Goal: Task Accomplishment & Management: Use online tool/utility

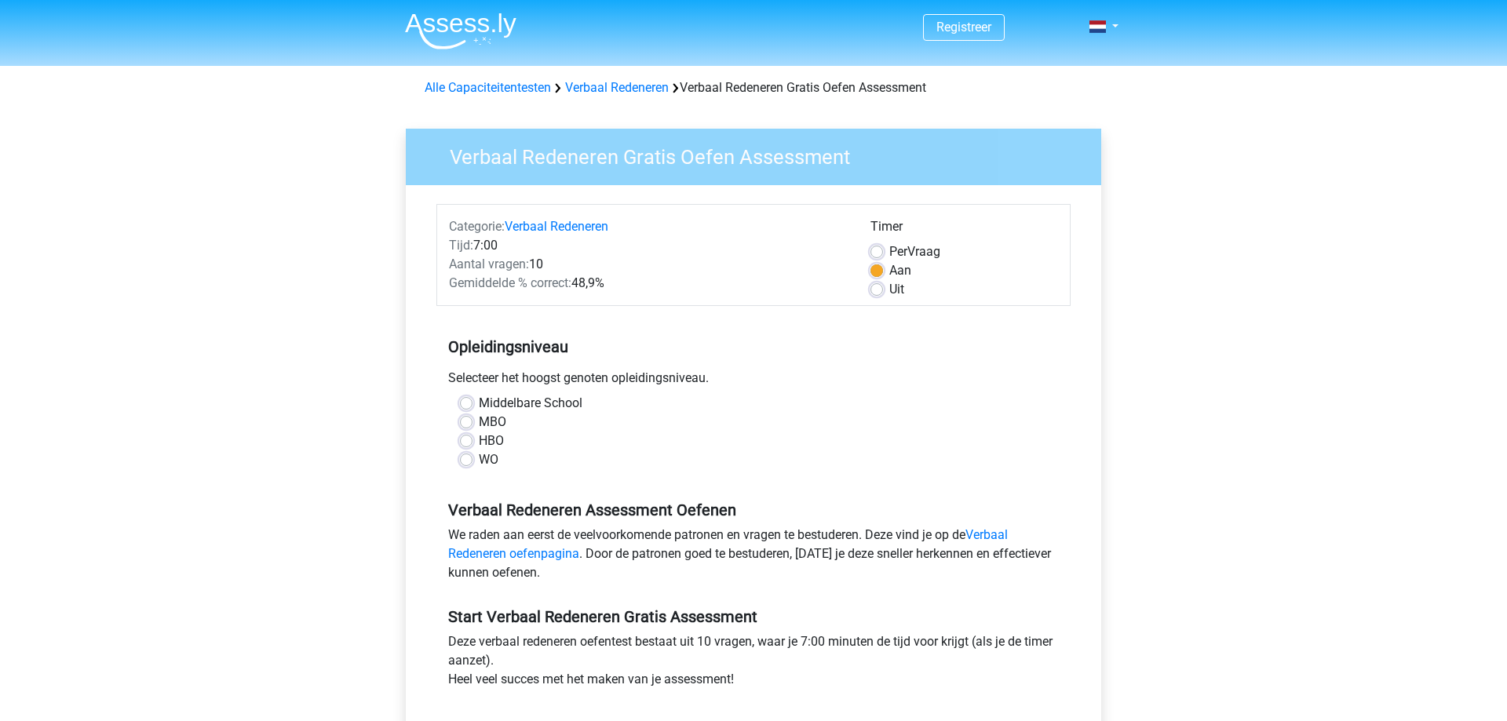
click at [897, 368] on div "Opleidingsniveau Selecteer het hoogst genoten opleidingsniveau. Middelbare Scho…" at bounding box center [753, 396] width 634 height 169
click at [479, 423] on label "MBO" at bounding box center [492, 422] width 27 height 19
click at [464, 423] on input "MBO" at bounding box center [466, 421] width 13 height 16
radio input "true"
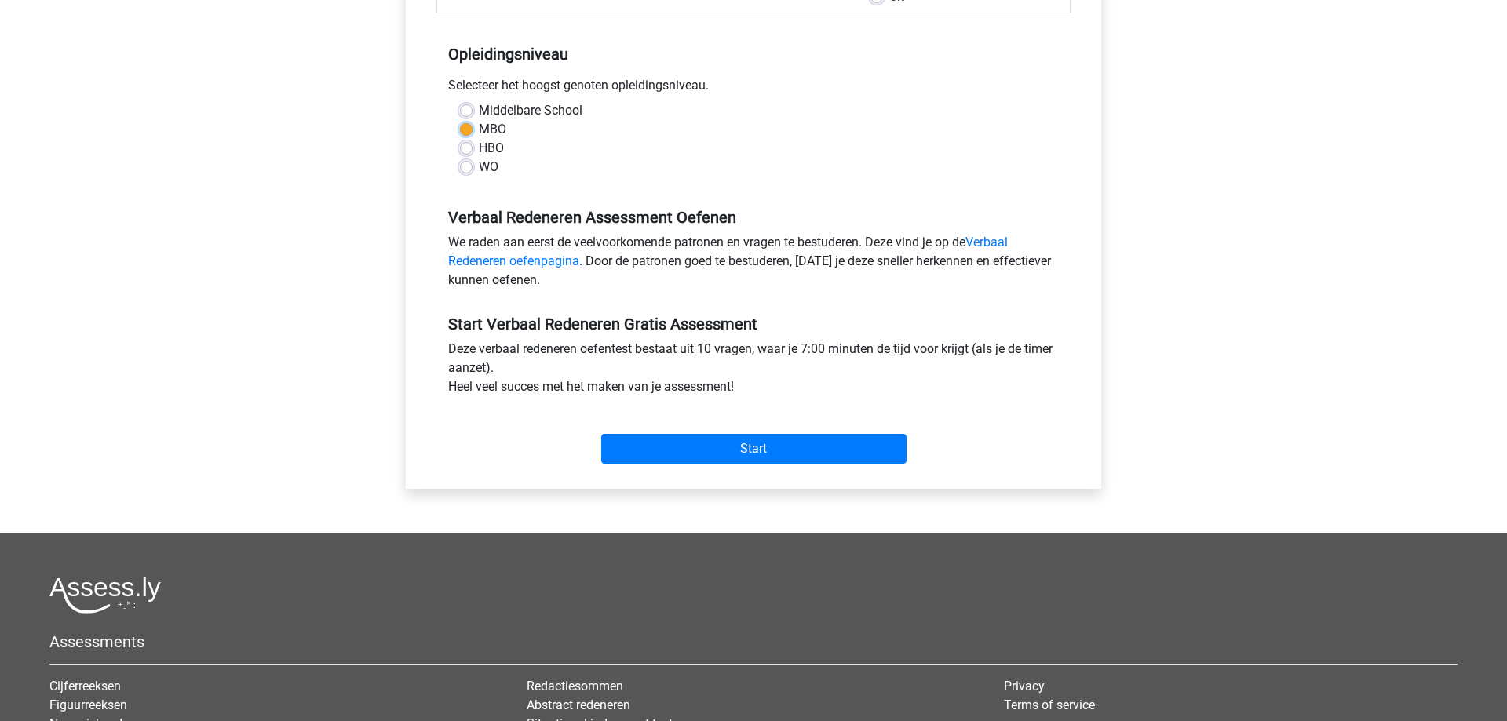
scroll to position [320, 0]
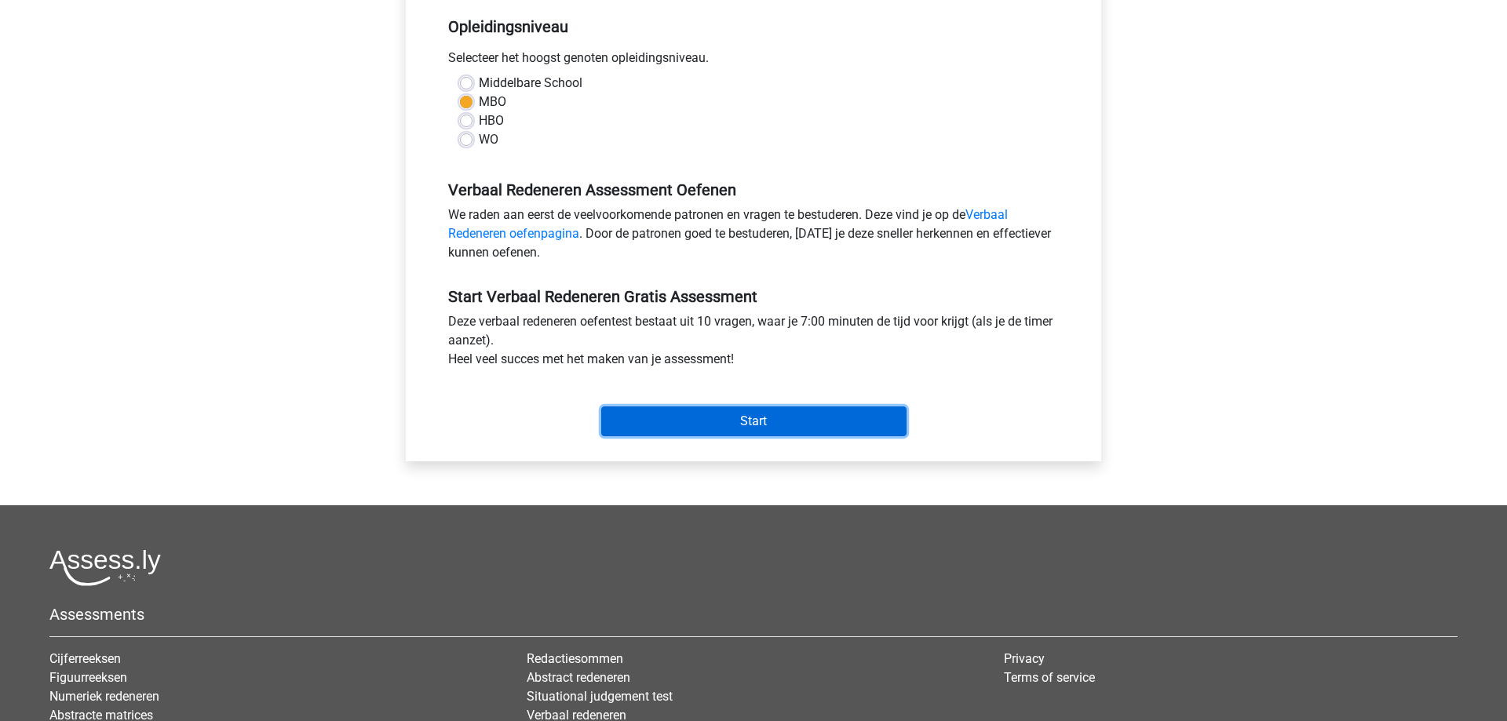
drag, startPoint x: 766, startPoint y: 418, endPoint x: 777, endPoint y: 421, distance: 11.4
click at [769, 417] on input "Start" at bounding box center [753, 421] width 305 height 30
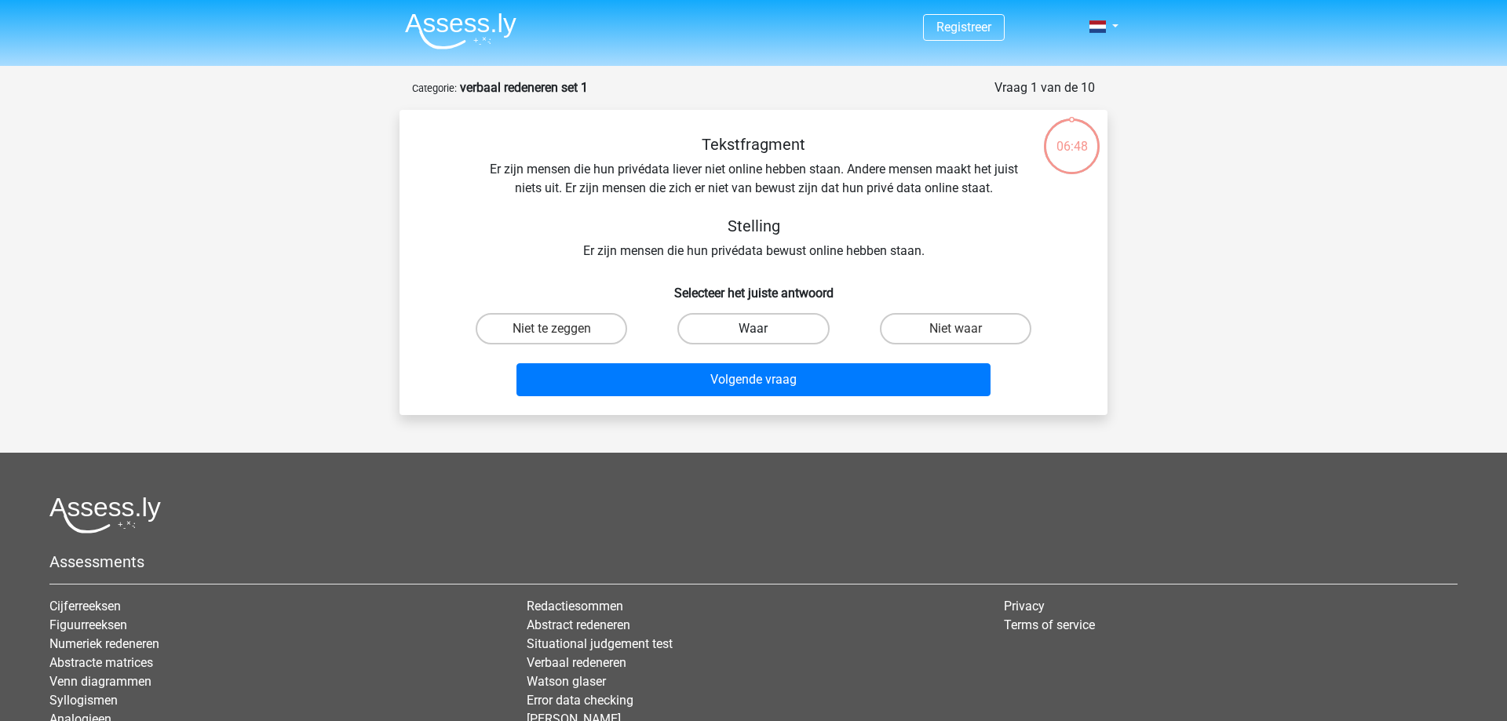
click at [741, 330] on label "Waar" at bounding box center [752, 328] width 151 height 31
click at [753, 330] on input "Waar" at bounding box center [758, 334] width 10 height 10
radio input "true"
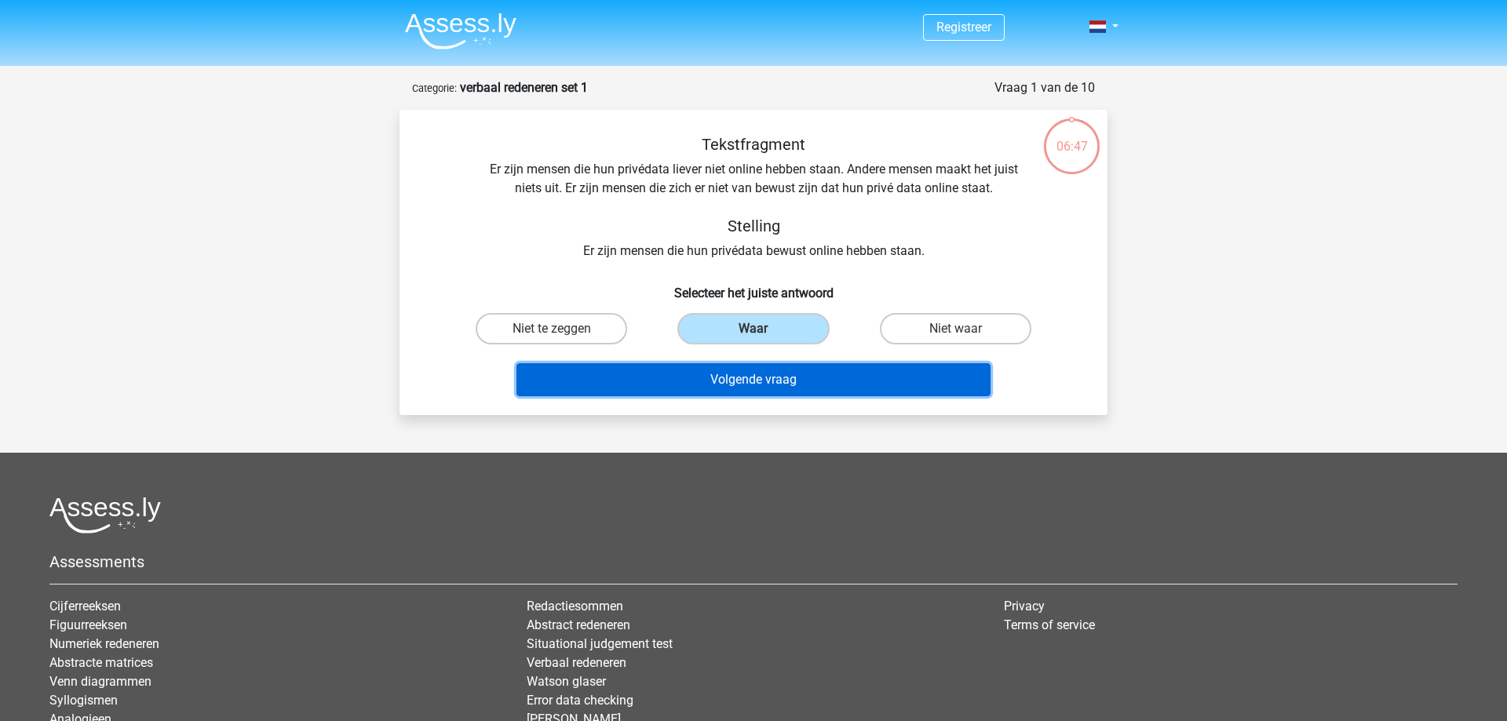
click at [734, 390] on button "Volgende vraag" at bounding box center [753, 379] width 475 height 33
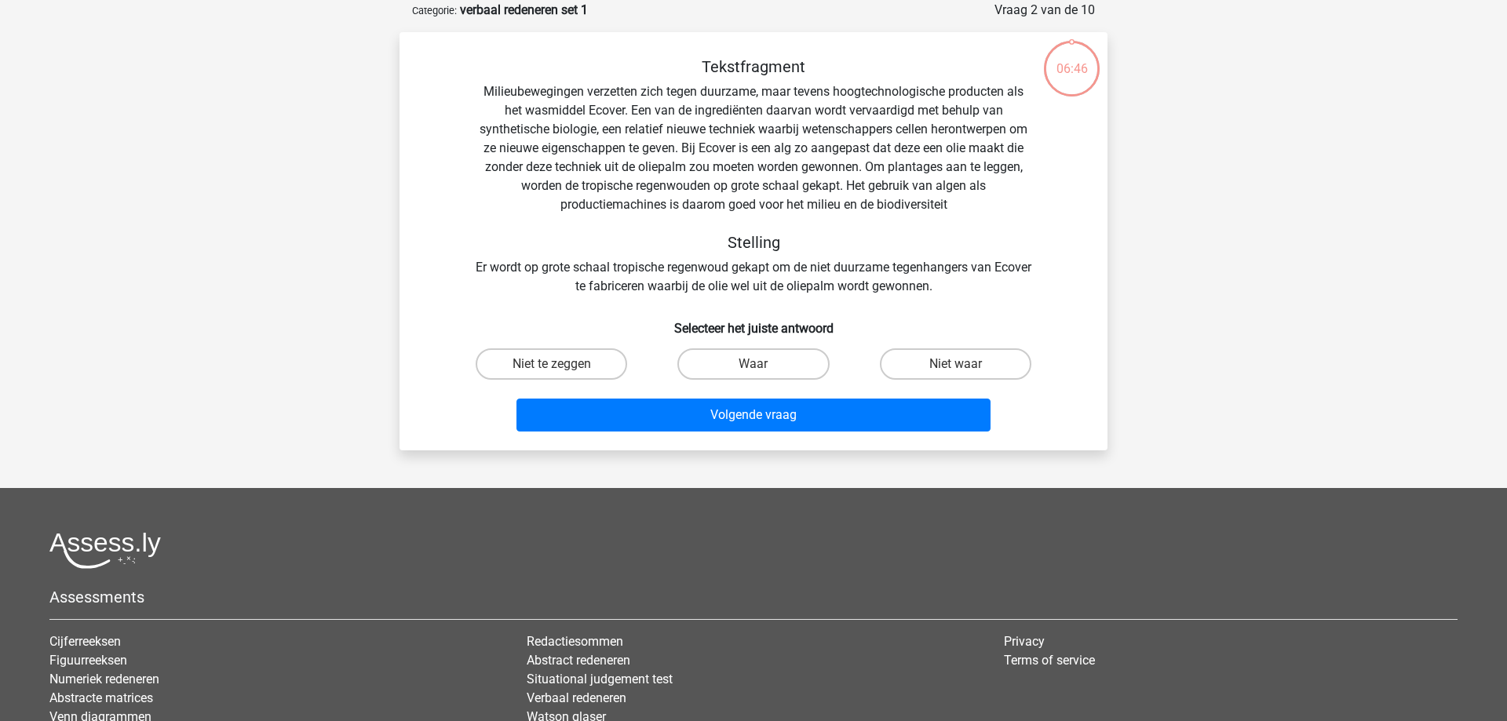
scroll to position [78, 0]
click at [588, 374] on label "Niet te zeggen" at bounding box center [551, 363] width 151 height 31
click at [562, 374] on input "Niet te zeggen" at bounding box center [557, 368] width 10 height 10
radio input "true"
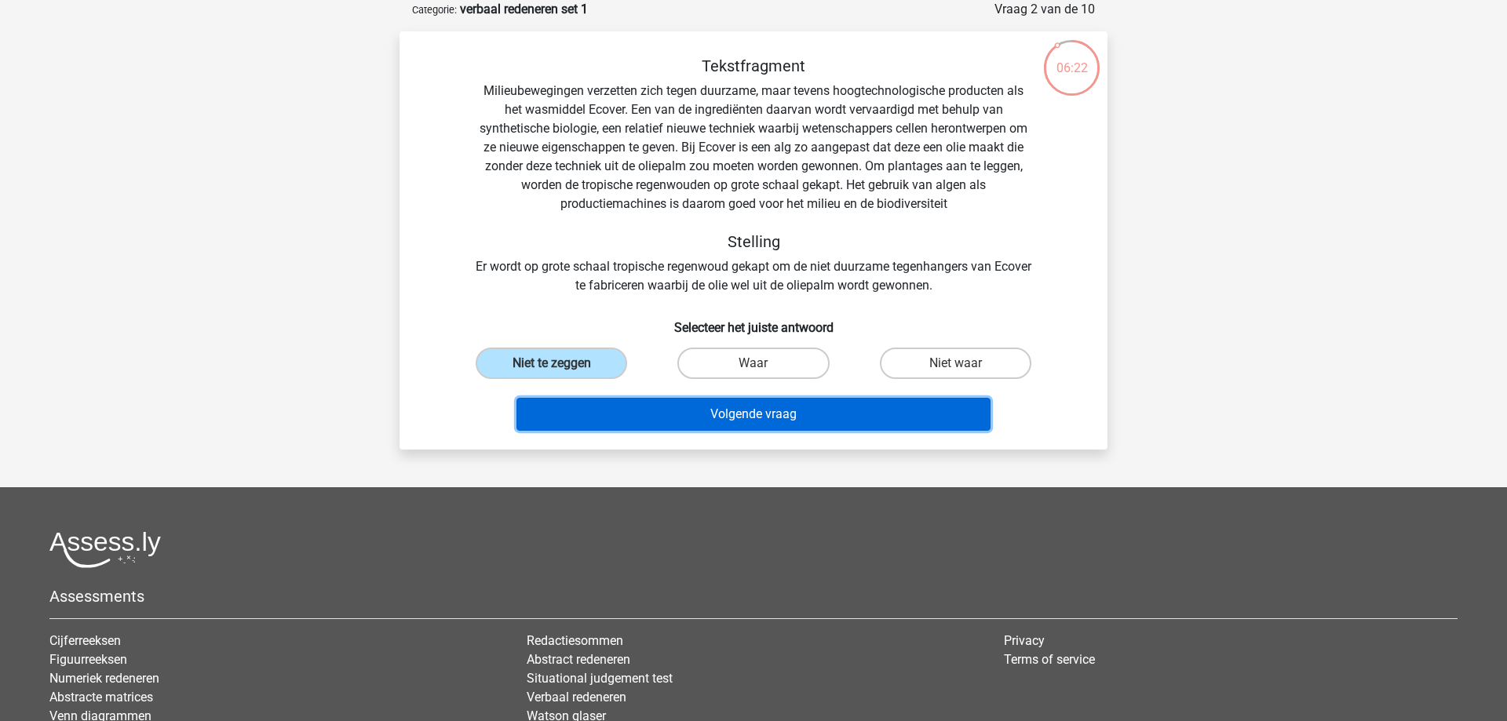
drag, startPoint x: 702, startPoint y: 415, endPoint x: 676, endPoint y: 402, distance: 29.1
click at [700, 413] on button "Volgende vraag" at bounding box center [753, 414] width 475 height 33
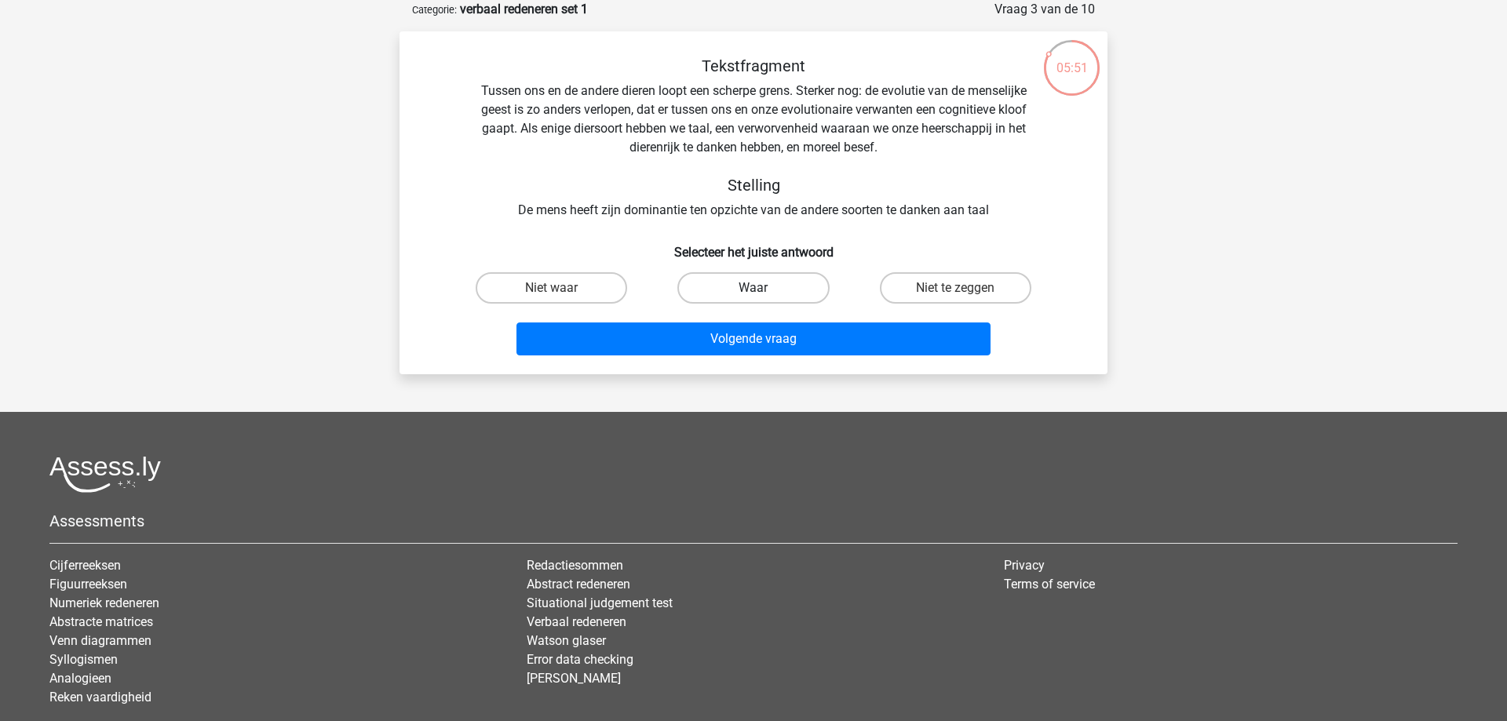
click at [779, 293] on label "Waar" at bounding box center [752, 287] width 151 height 31
click at [764, 293] on input "Waar" at bounding box center [758, 293] width 10 height 10
radio input "true"
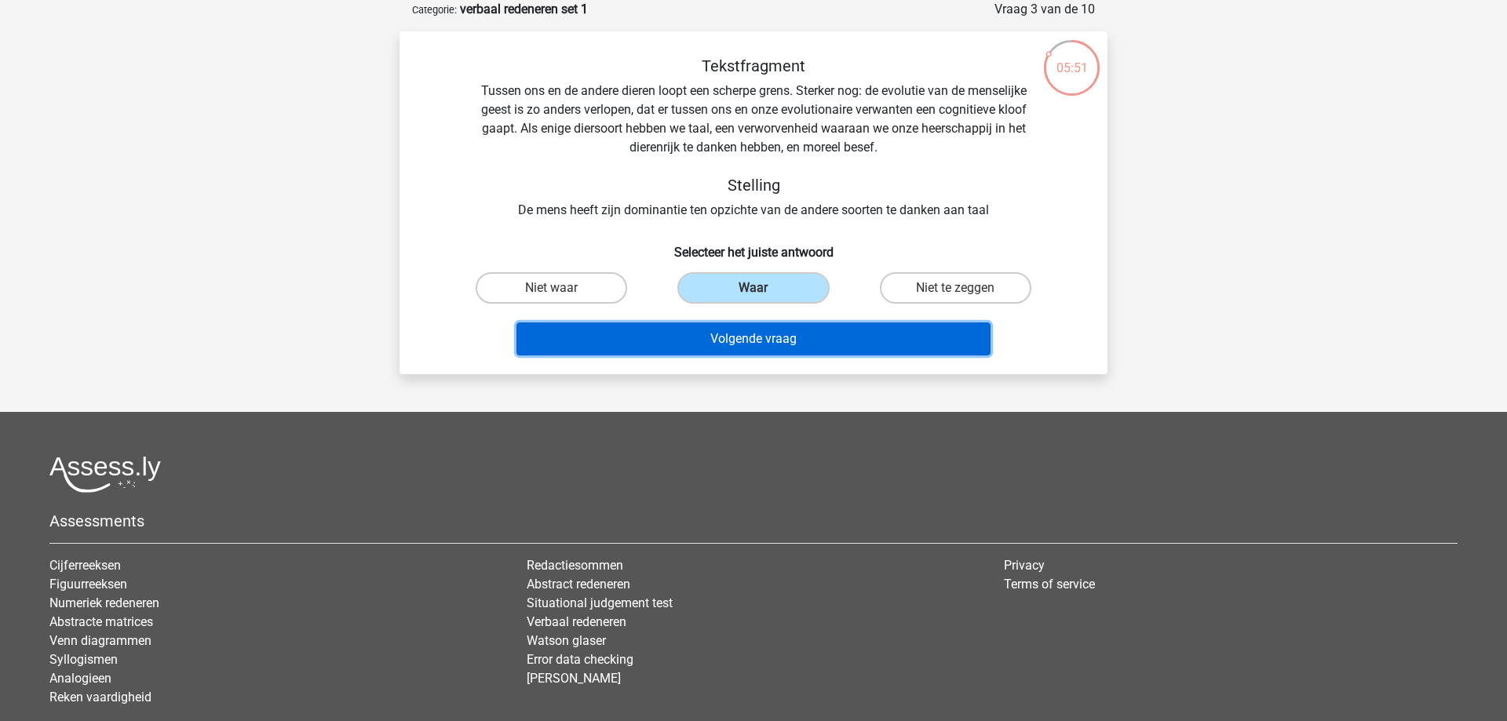
click at [775, 347] on button "Volgende vraag" at bounding box center [753, 339] width 475 height 33
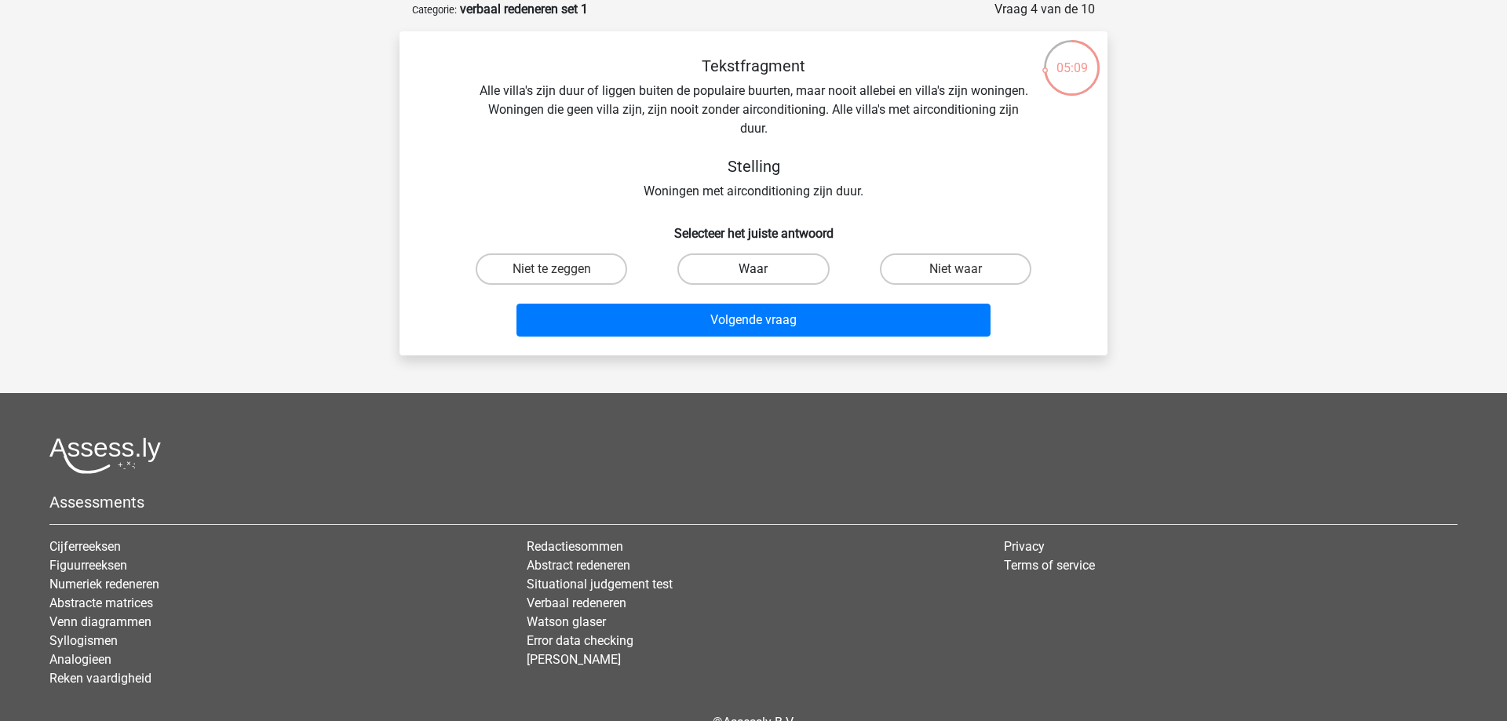
click at [787, 264] on label "Waar" at bounding box center [752, 268] width 151 height 31
click at [764, 269] on input "Waar" at bounding box center [758, 274] width 10 height 10
radio input "true"
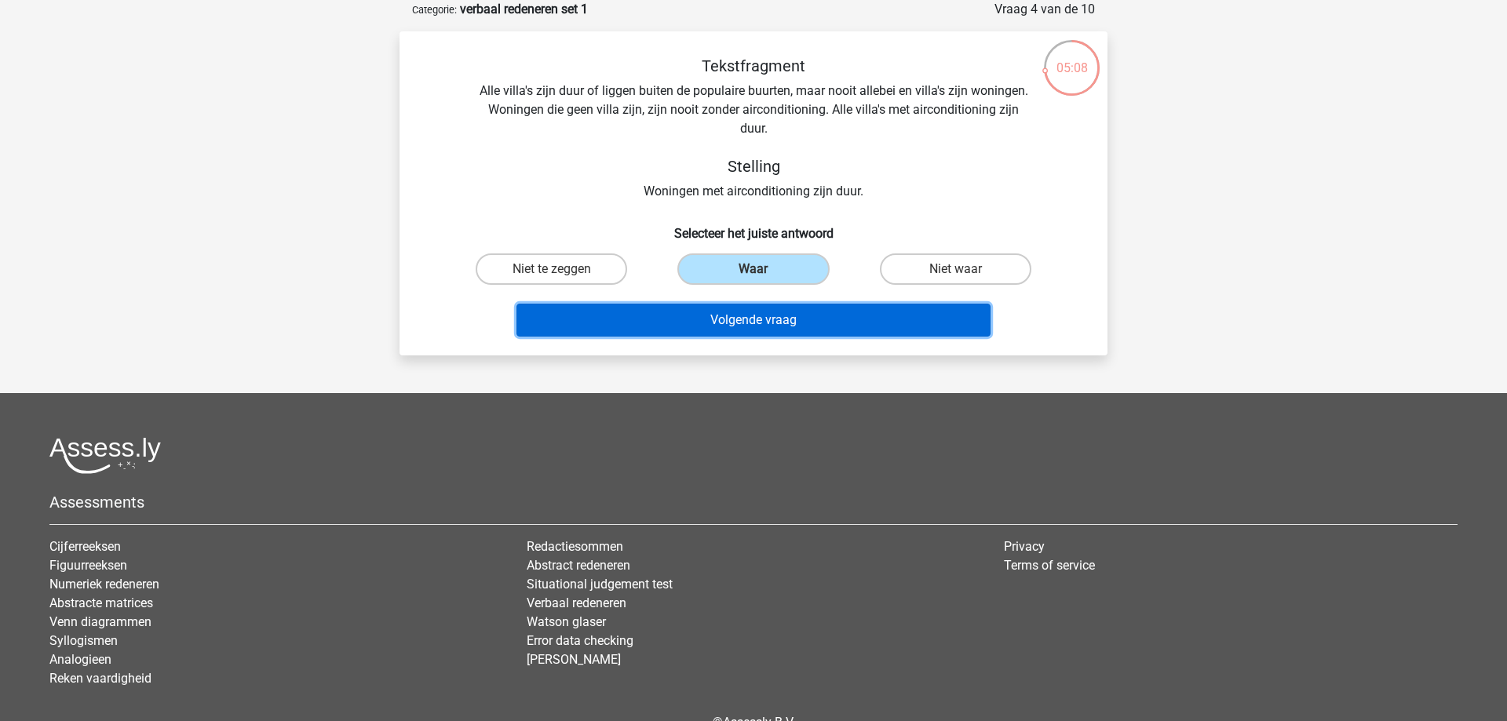
click at [800, 314] on button "Volgende vraag" at bounding box center [753, 320] width 475 height 33
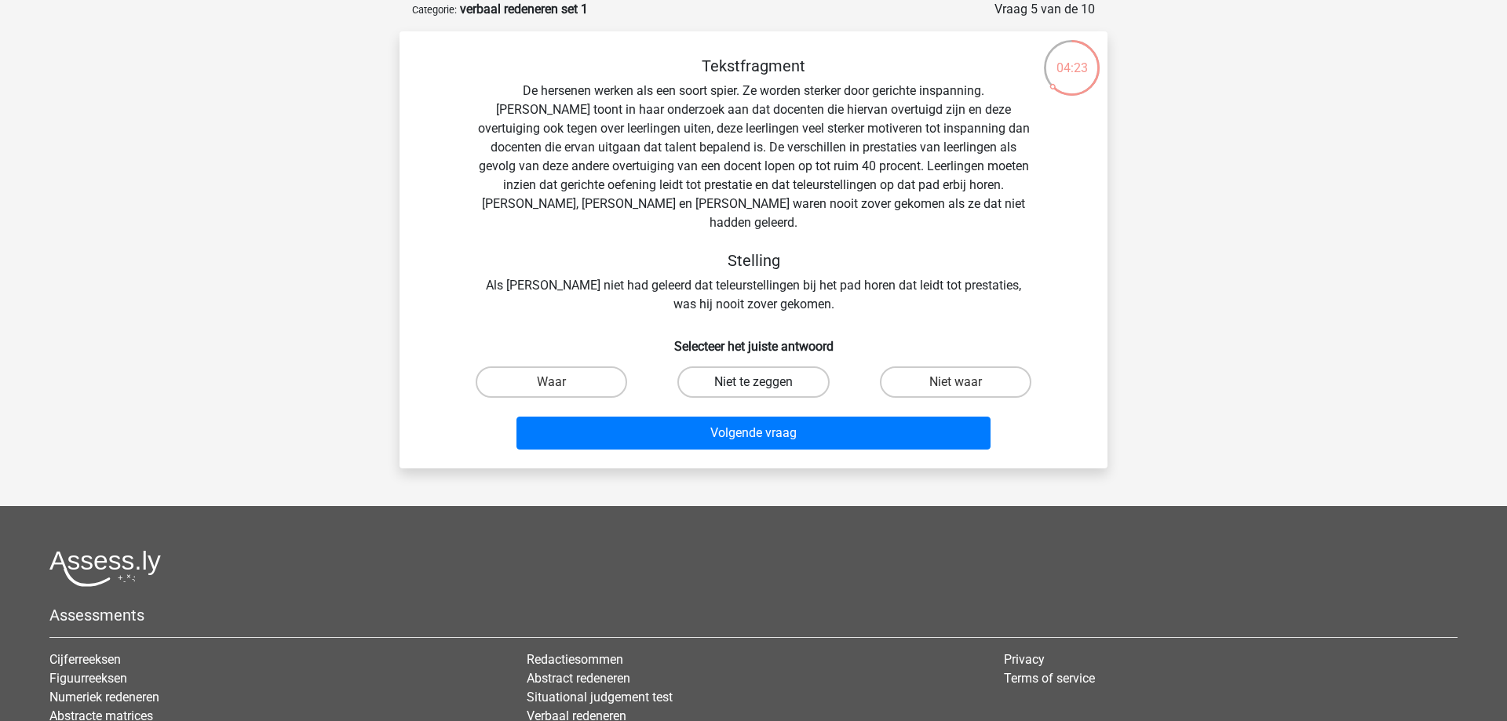
click at [793, 369] on label "Niet te zeggen" at bounding box center [752, 381] width 151 height 31
click at [764, 382] on input "Niet te zeggen" at bounding box center [758, 387] width 10 height 10
radio input "true"
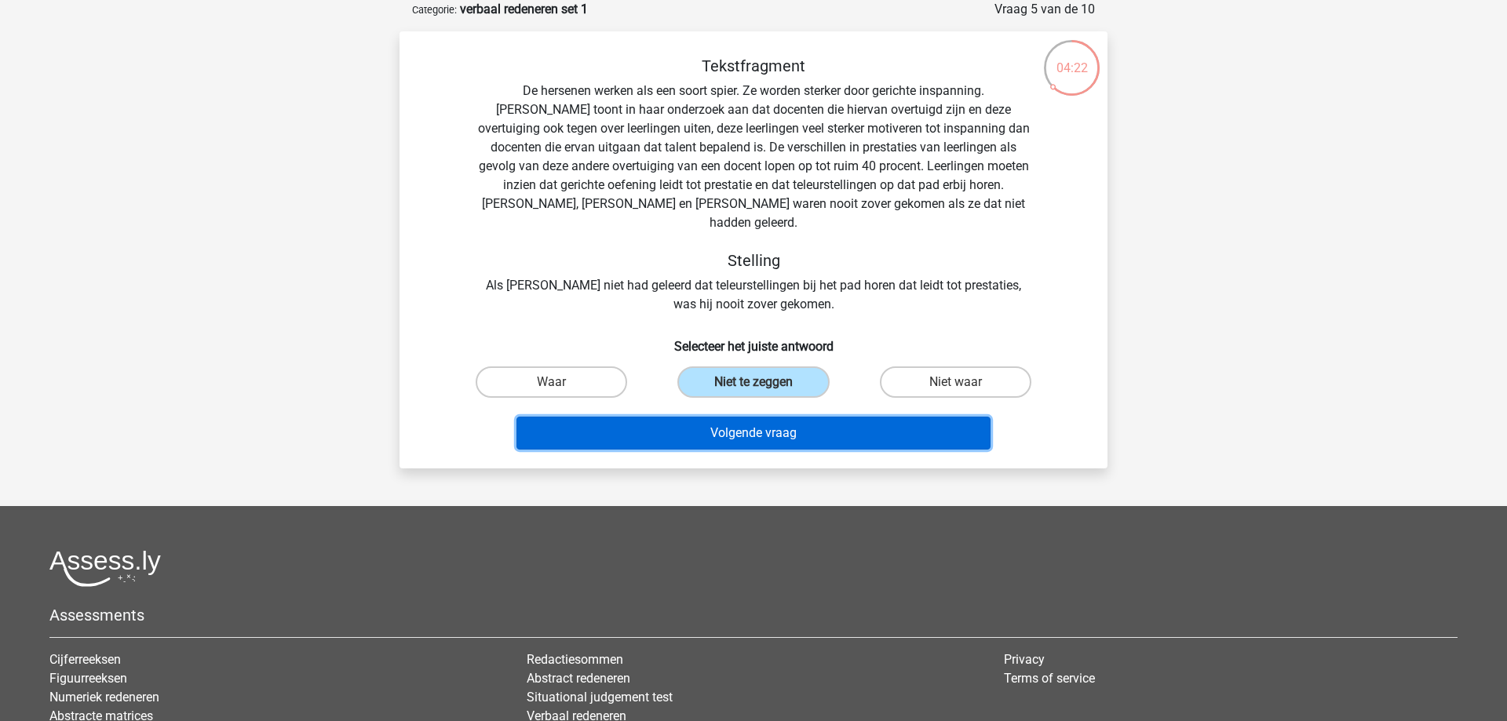
click at [791, 423] on button "Volgende vraag" at bounding box center [753, 433] width 475 height 33
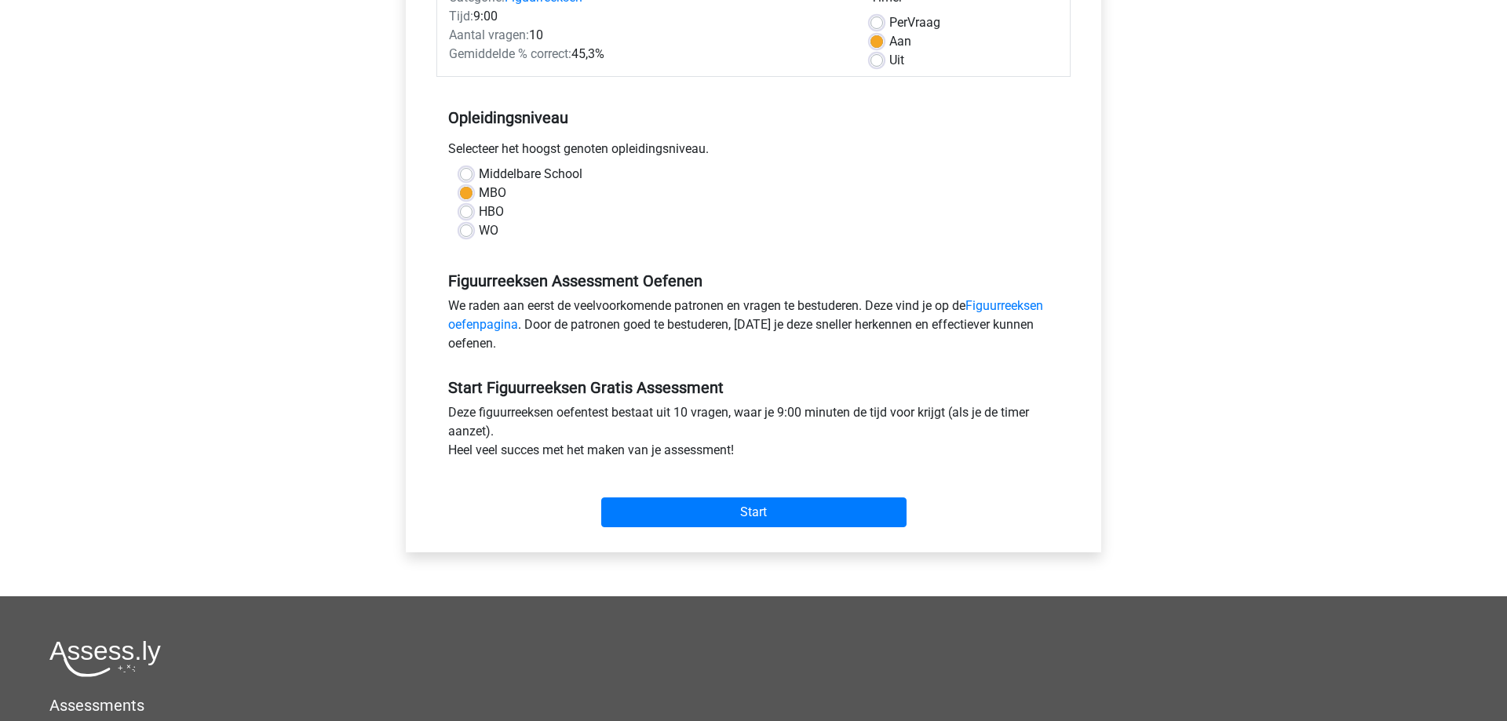
scroll to position [240, 0]
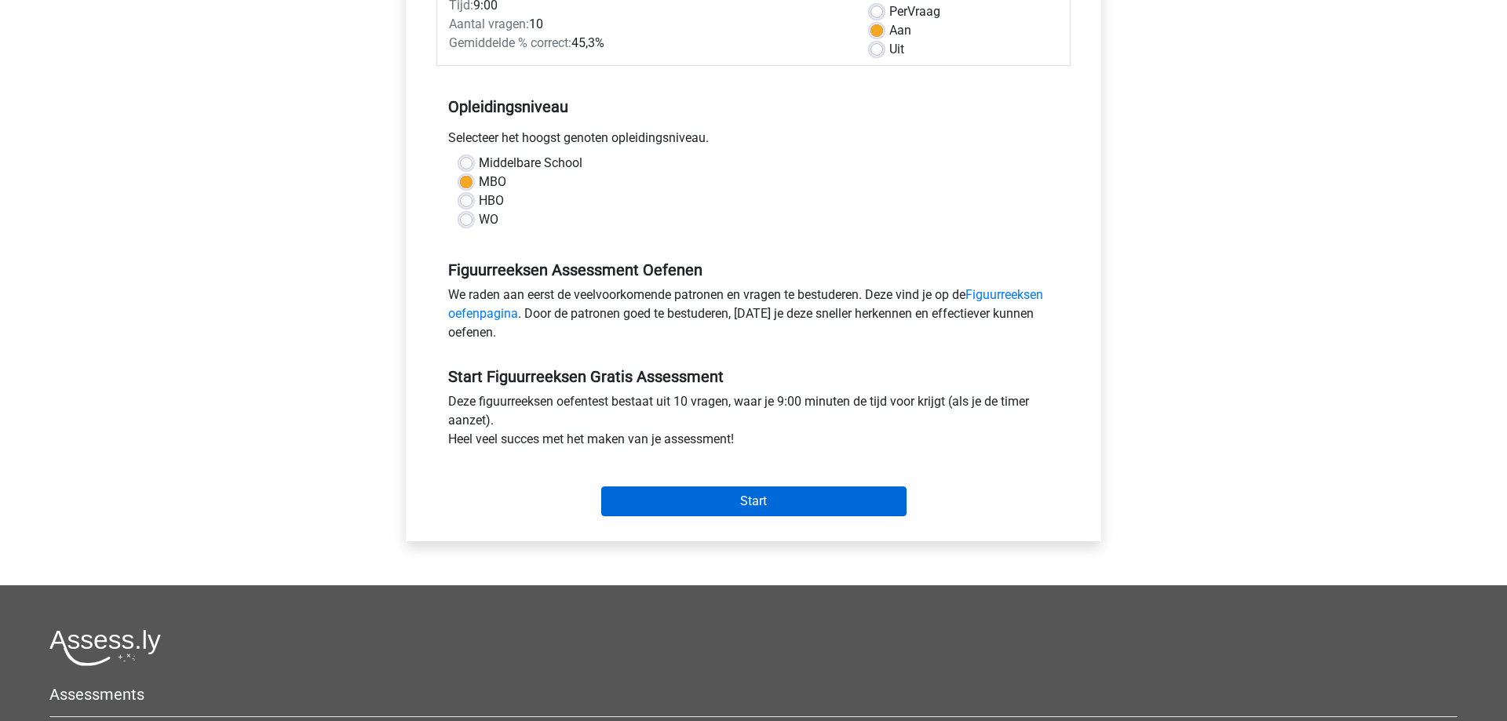
drag, startPoint x: 796, startPoint y: 478, endPoint x: 789, endPoint y: 510, distance: 32.9
click at [793, 483] on div "Start" at bounding box center [753, 488] width 634 height 55
click at [790, 511] on input "Start" at bounding box center [753, 502] width 305 height 30
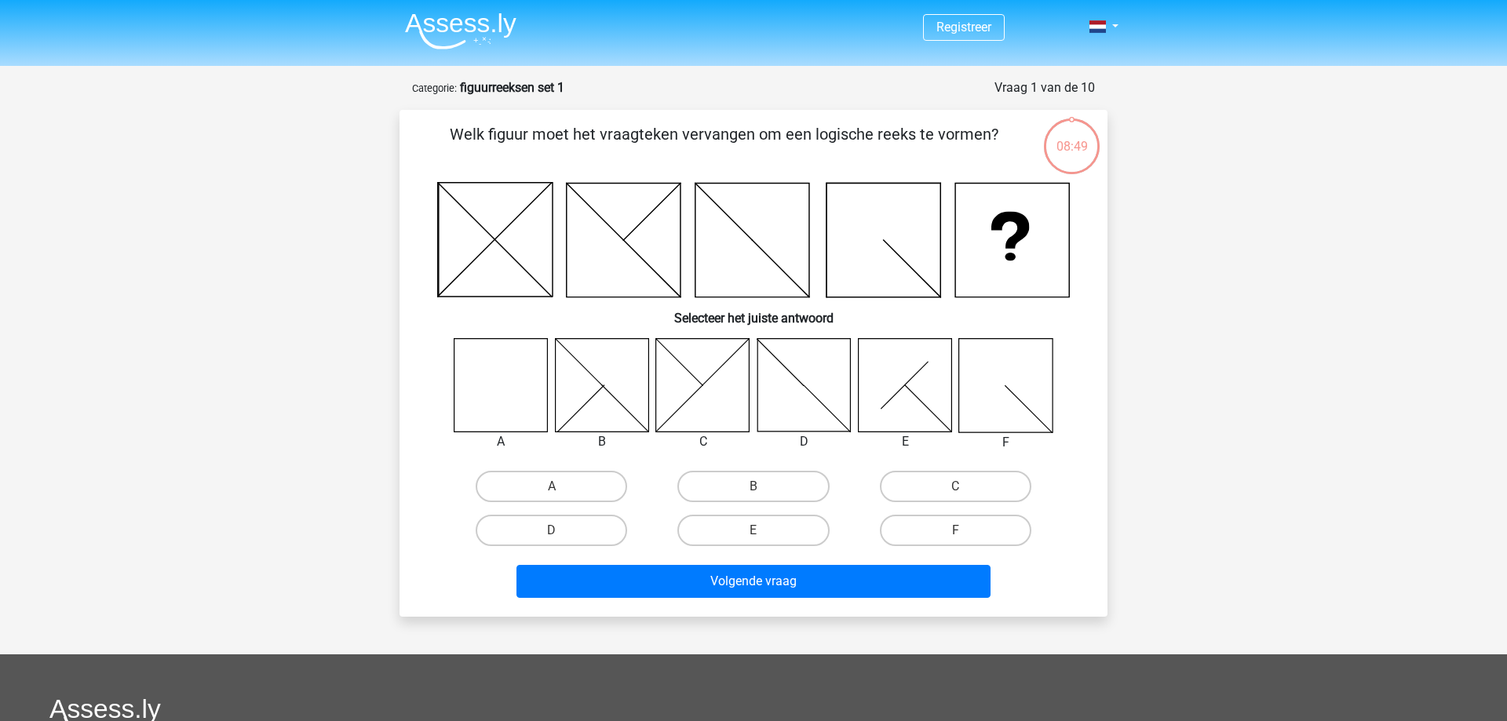
click at [622, 410] on icon at bounding box center [601, 384] width 93 height 93
click at [734, 485] on label "B" at bounding box center [752, 486] width 151 height 31
click at [753, 487] on input "B" at bounding box center [758, 492] width 10 height 10
radio input "true"
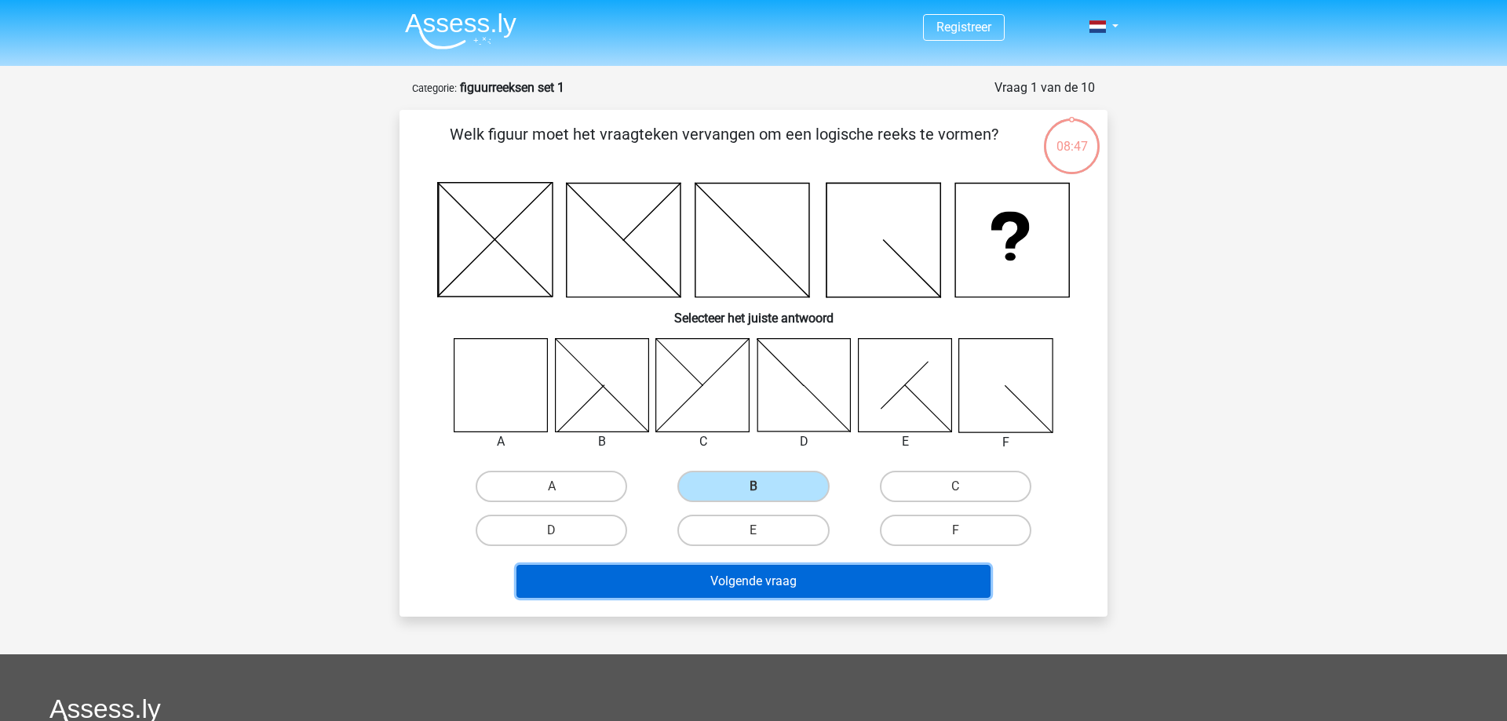
click at [765, 581] on button "Volgende vraag" at bounding box center [753, 581] width 475 height 33
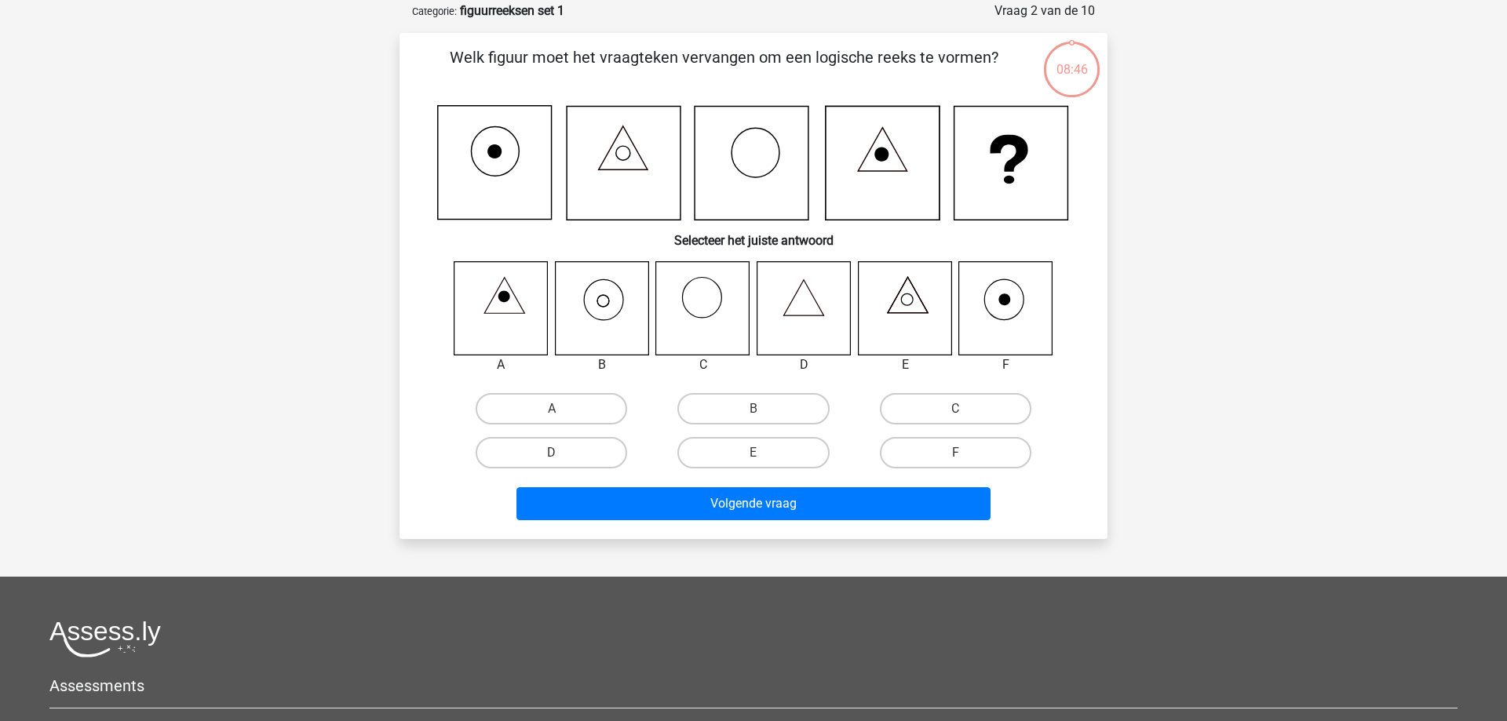
scroll to position [78, 0]
